Goal: Task Accomplishment & Management: Manage account settings

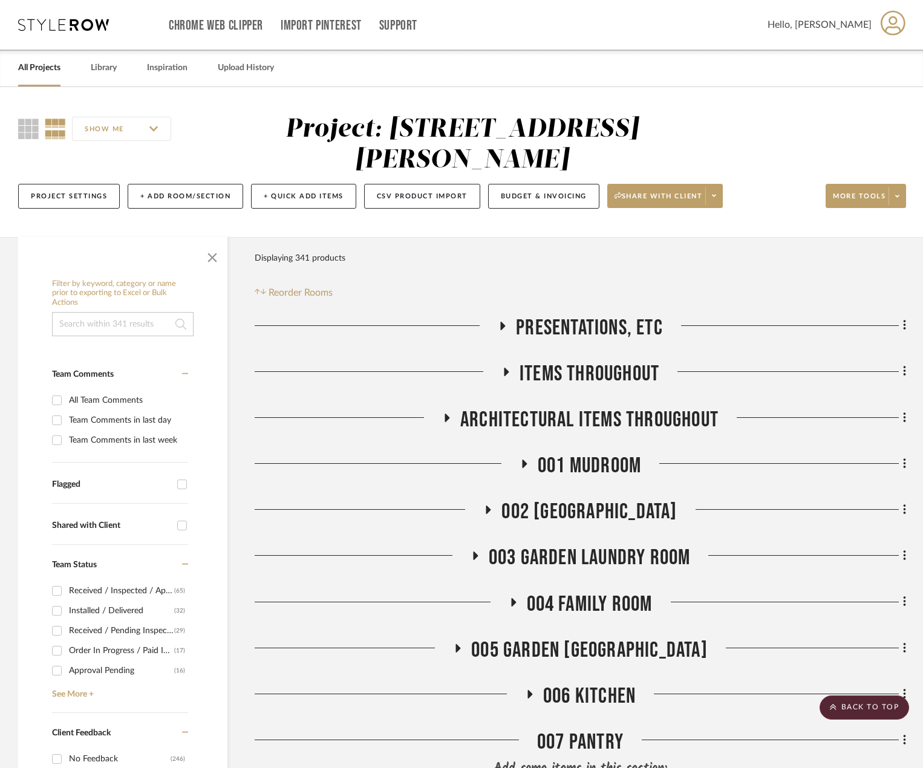
click at [900, 24] on icon at bounding box center [892, 22] width 25 height 25
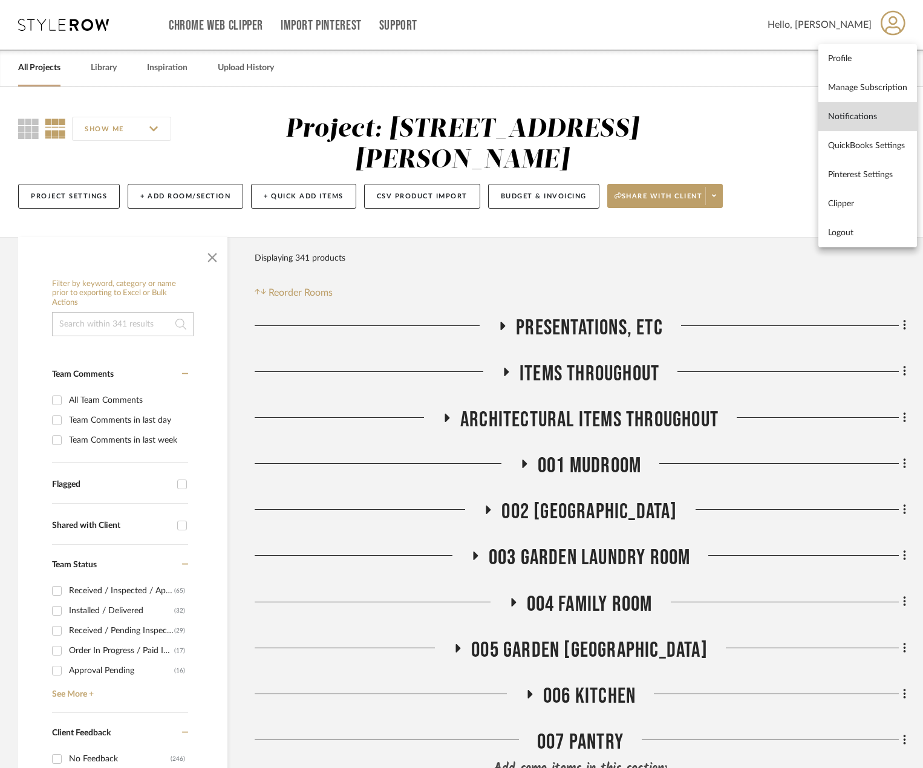
click at [873, 116] on span "Notifications" at bounding box center [867, 116] width 79 height 10
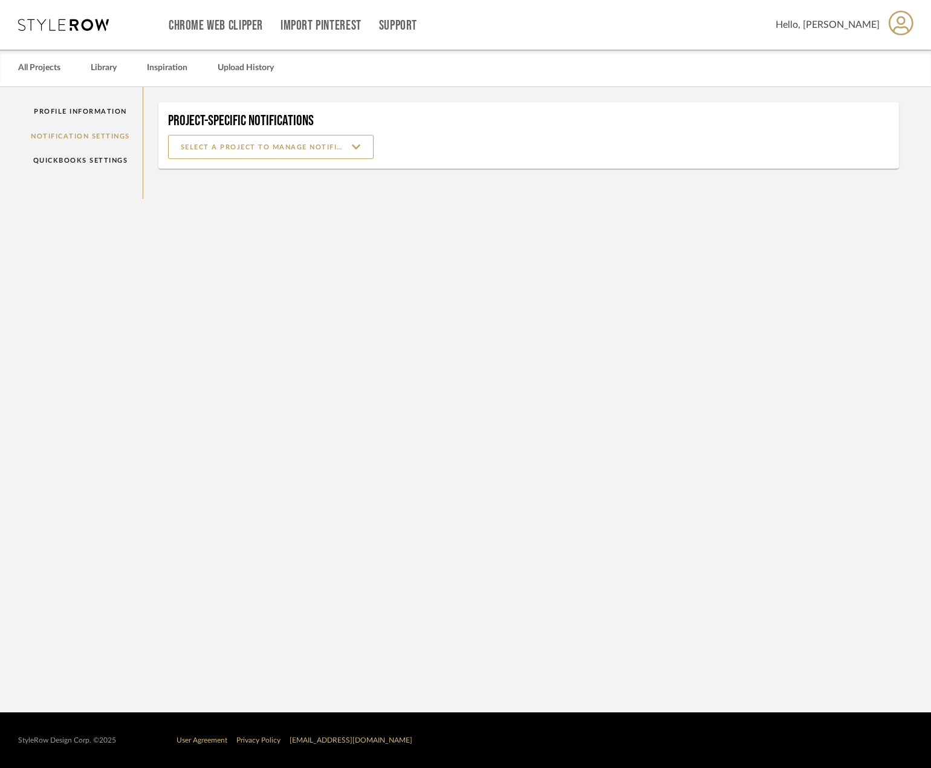
click at [286, 148] on input at bounding box center [271, 147] width 206 height 24
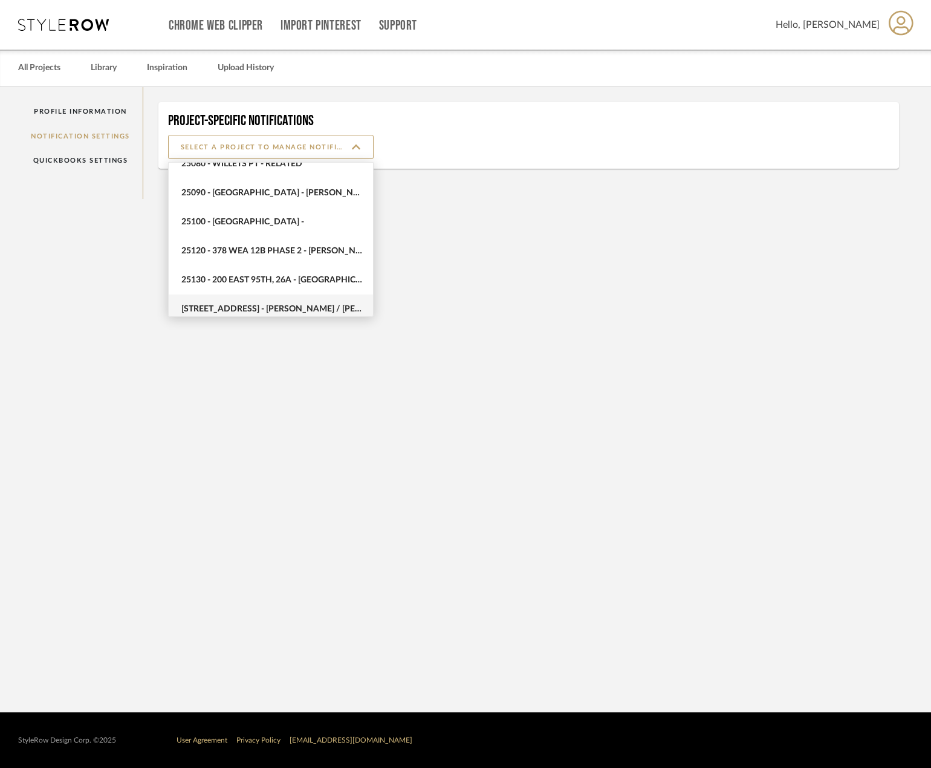
scroll to position [688, 0]
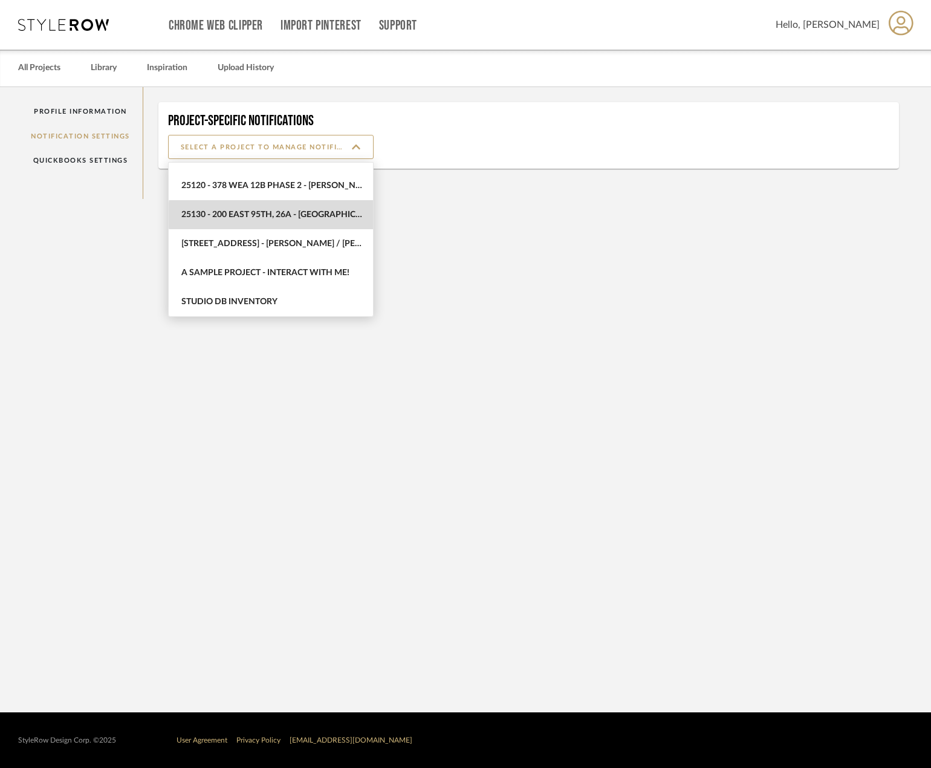
click at [291, 215] on span "25130 - 200 East 95th, 26A - [GEOGRAPHIC_DATA]" at bounding box center [272, 215] width 182 height 10
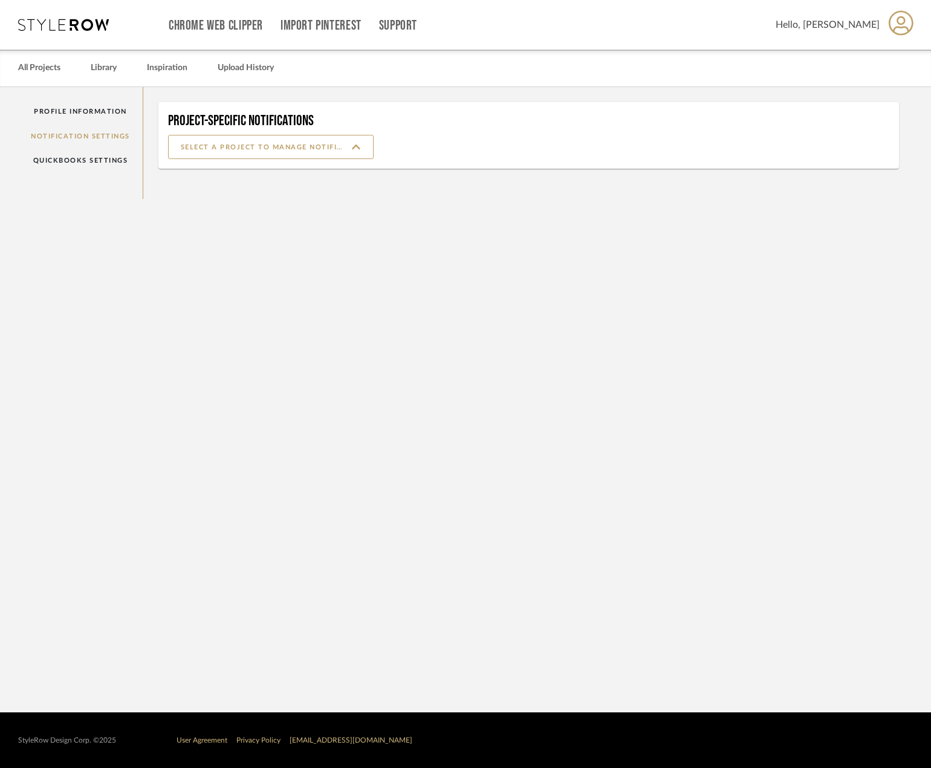
type input "25130 - 200 East 95th, 26A - [GEOGRAPHIC_DATA]"
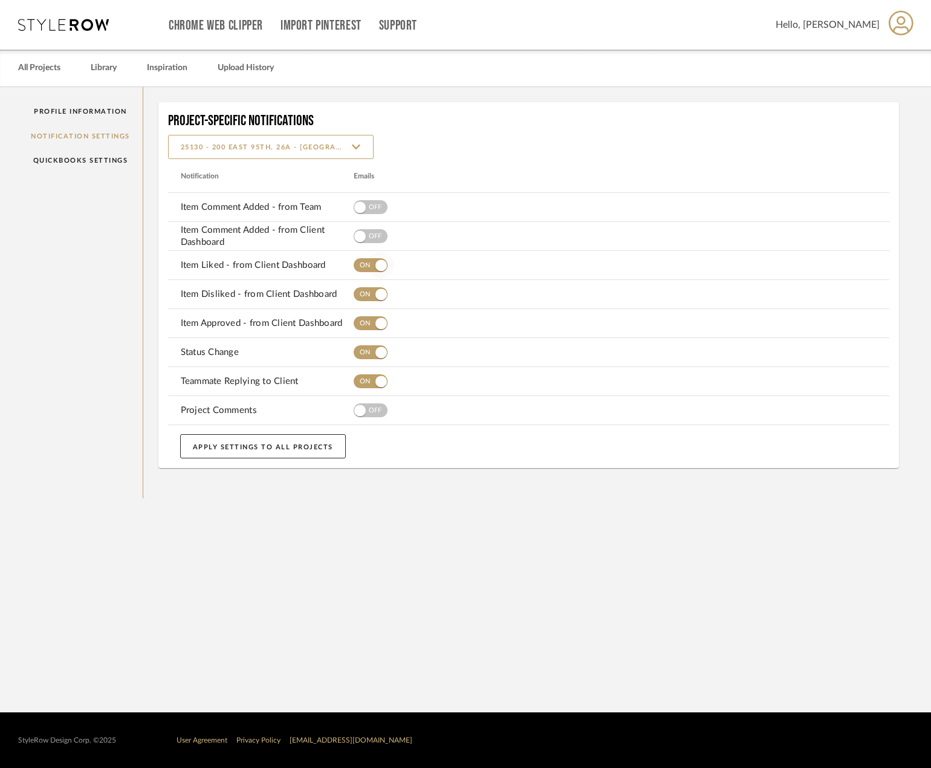
click at [368, 271] on span "button" at bounding box center [381, 265] width 27 height 27
click at [363, 293] on span "button" at bounding box center [371, 294] width 34 height 14
click at [364, 316] on button "button" at bounding box center [371, 323] width 34 height 24
click at [366, 344] on button "button" at bounding box center [371, 352] width 34 height 24
click at [366, 372] on button "button" at bounding box center [371, 381] width 34 height 24
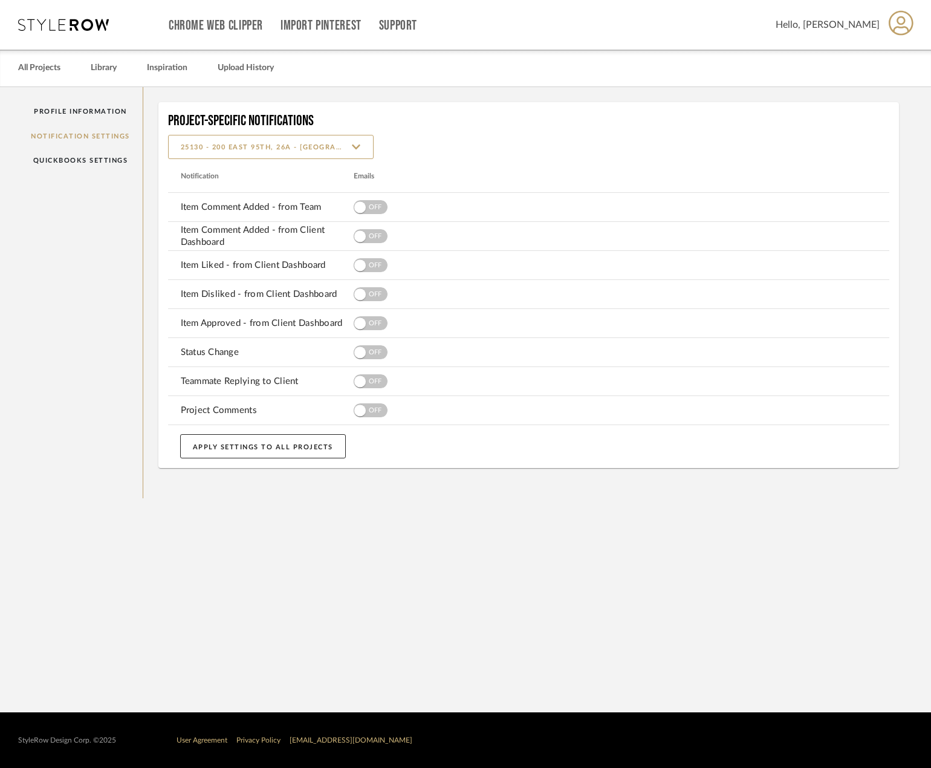
click at [426, 607] on notification-settings "Profile Information Notification Settings QuickBooks Settings Project-Specific …" at bounding box center [465, 399] width 931 height 625
